Goal: Obtain resource: Download file/media

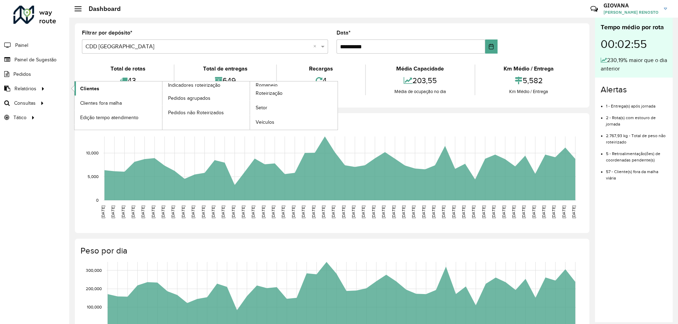
click at [84, 85] on span "Clientes" at bounding box center [89, 88] width 19 height 7
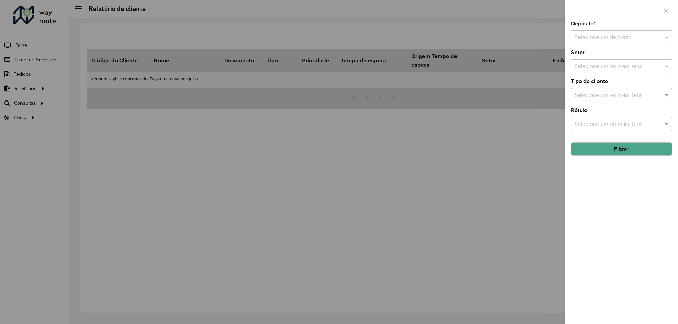
click at [611, 35] on input "text" at bounding box center [614, 38] width 80 height 8
click at [593, 72] on span "CDD [GEOGRAPHIC_DATA]" at bounding box center [608, 70] width 69 height 6
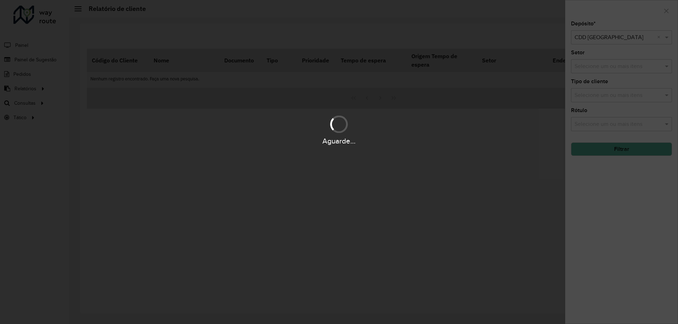
click at [619, 179] on div "Aguarde..." at bounding box center [339, 162] width 678 height 324
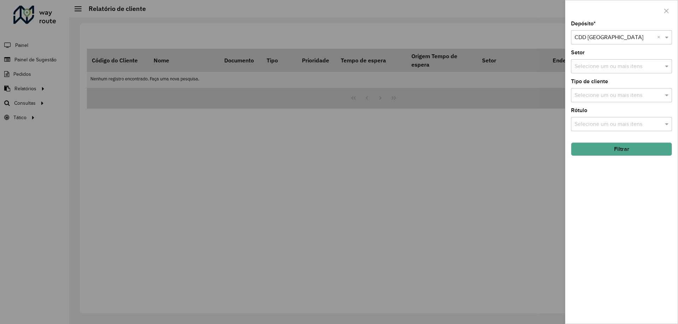
click at [631, 153] on button "Filtrar" at bounding box center [621, 149] width 101 height 13
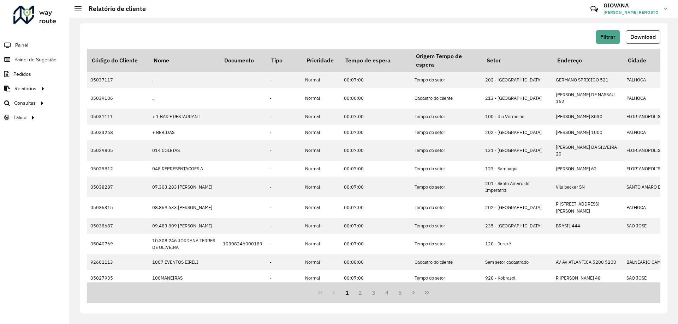
click at [646, 40] on button "Download" at bounding box center [643, 36] width 35 height 13
drag, startPoint x: 240, startPoint y: 31, endPoint x: 348, endPoint y: 29, distance: 108.4
click at [240, 31] on div "Filtrar Download" at bounding box center [373, 36] width 573 height 13
